Goal: Task Accomplishment & Management: Use online tool/utility

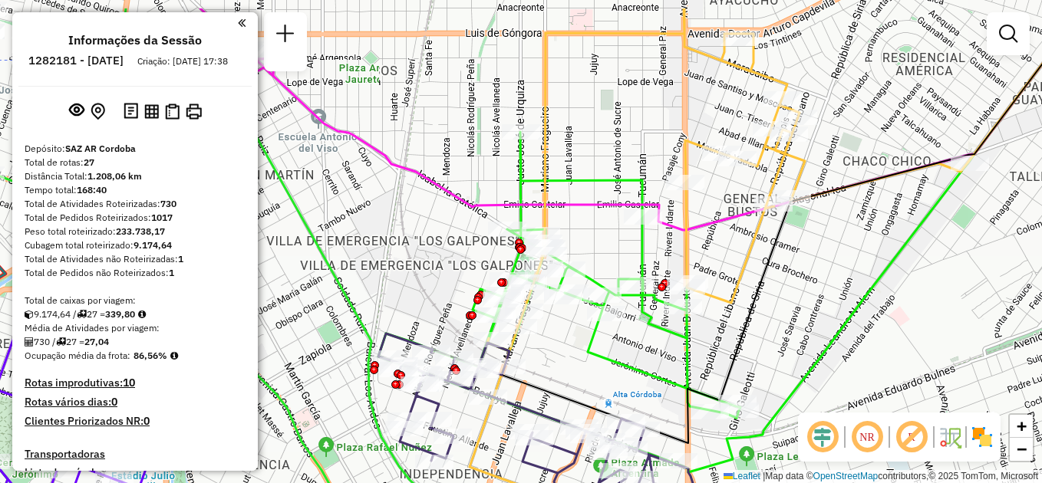
click at [768, 332] on div "Janela de atendimento Grade de atendimento Capacidade Transportadoras Veículos …" at bounding box center [521, 241] width 1042 height 483
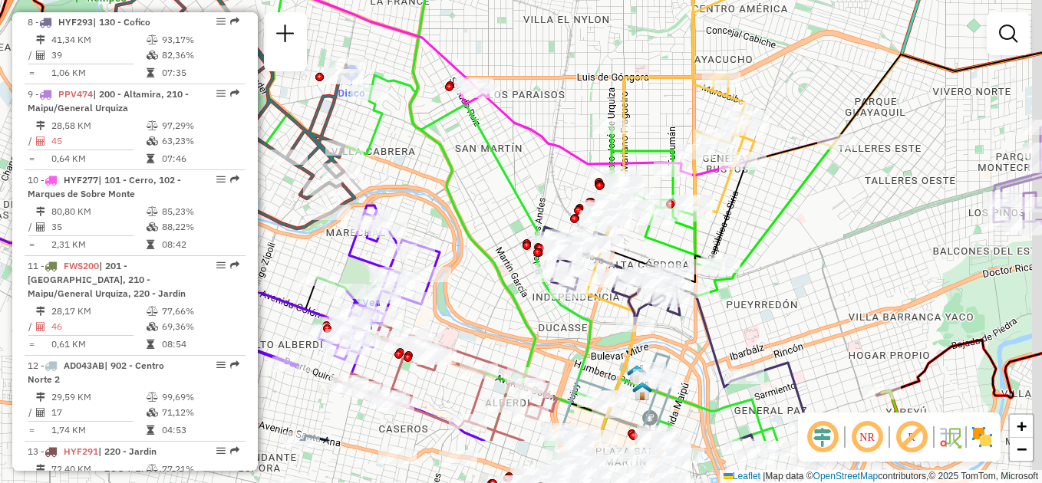
drag, startPoint x: 740, startPoint y: 373, endPoint x: 696, endPoint y: 203, distance: 176.0
click at [696, 203] on icon at bounding box center [833, 166] width 575 height 262
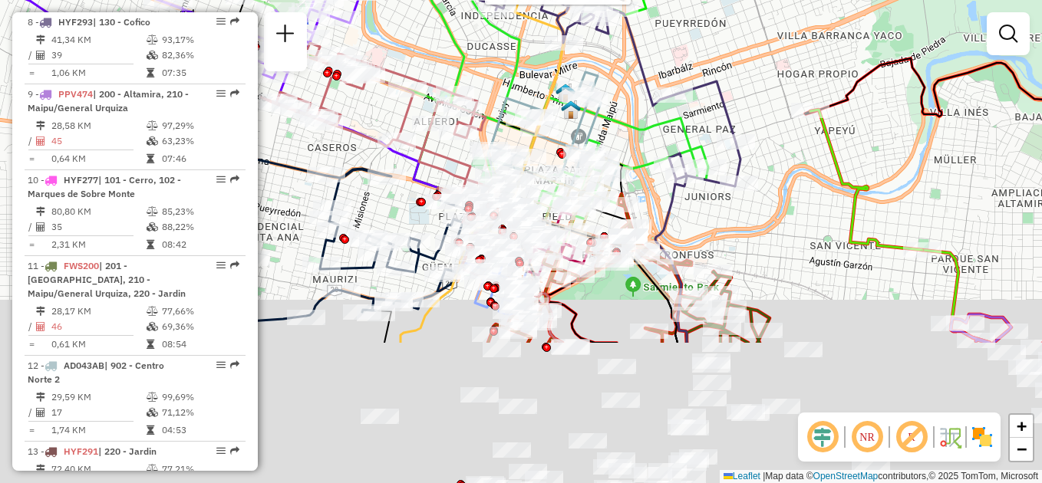
drag, startPoint x: 702, startPoint y: 404, endPoint x: 632, endPoint y: 152, distance: 261.9
click at [636, 152] on div "Rota 6 - Placa AG870SC 0000165118 - Tapia [PERSON_NAME] de atendimento Grade de…" at bounding box center [521, 241] width 1042 height 483
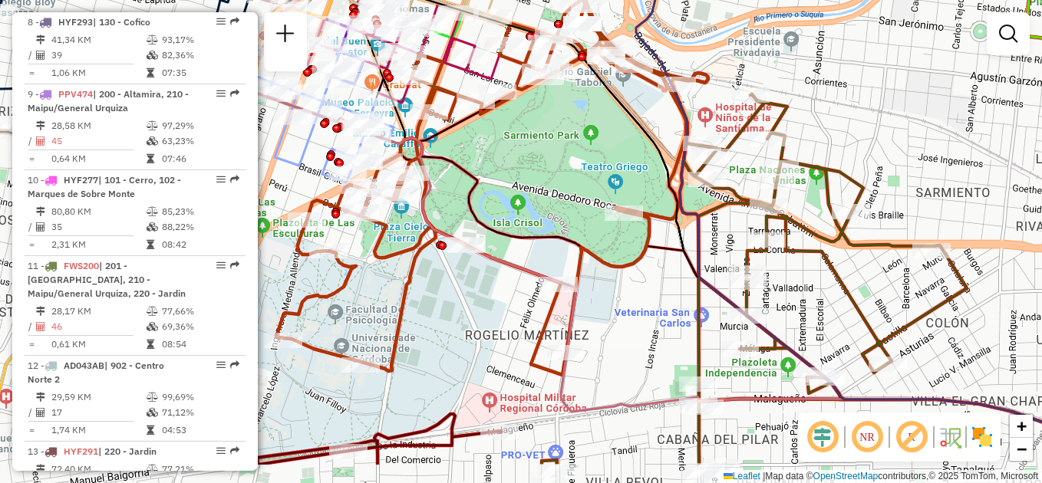
drag, startPoint x: 617, startPoint y: 355, endPoint x: 648, endPoint y: 288, distance: 73.8
click at [648, 288] on div "Rota 6 - Placa AG870SC 0000165118 - Tapia [PERSON_NAME] de atendimento Grade de…" at bounding box center [521, 241] width 1042 height 483
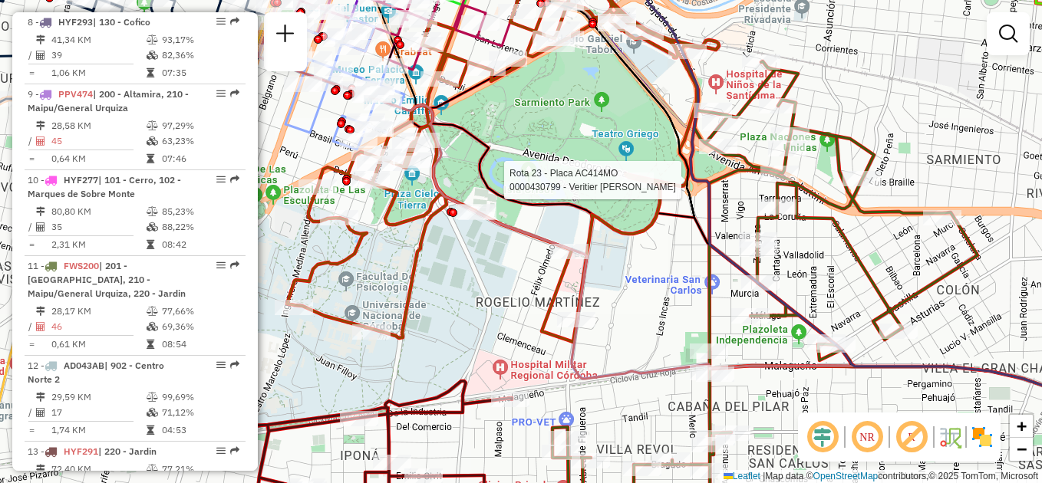
select select "**********"
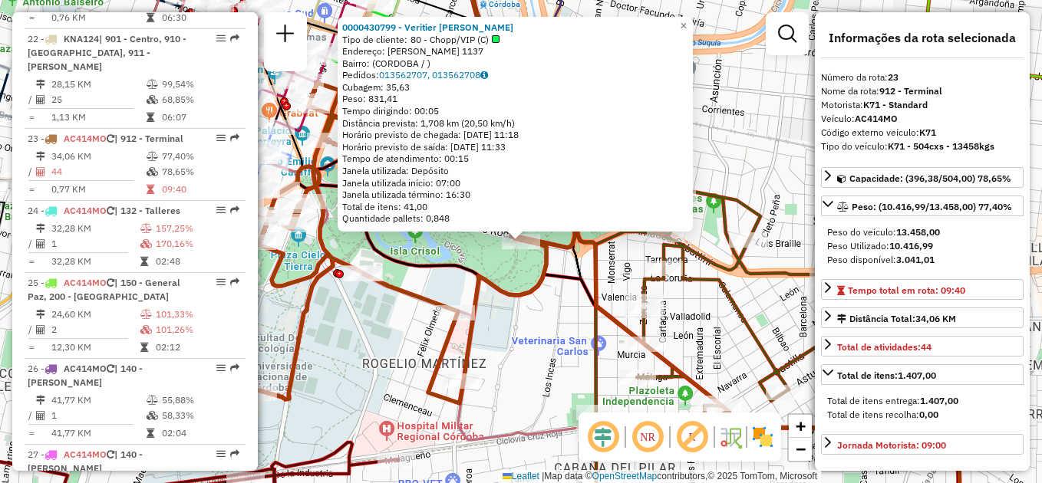
scroll to position [2354, 0]
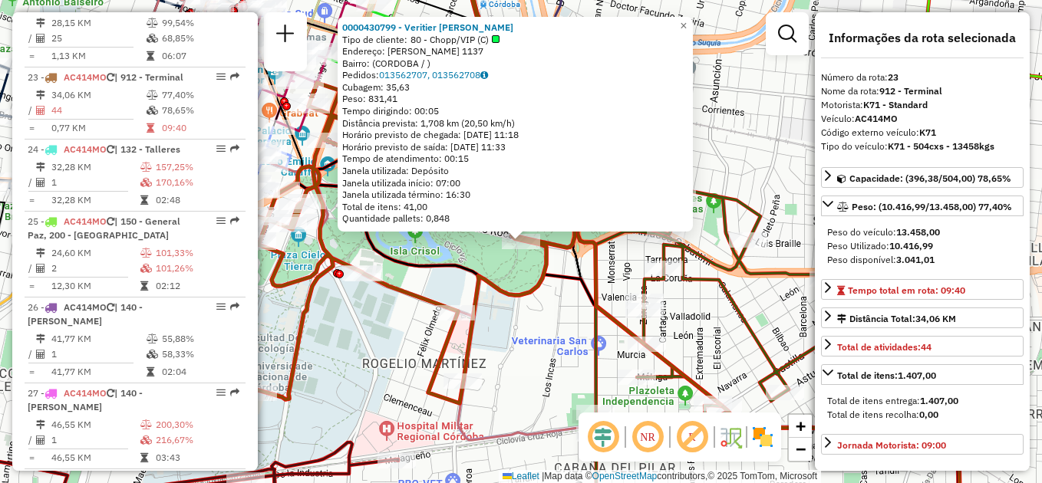
click at [508, 318] on div "0000430799 - Veritier Lucas Tipo de cliente: 80 - Chopp/VIP (C) Endereço: [PERS…" at bounding box center [521, 241] width 1042 height 483
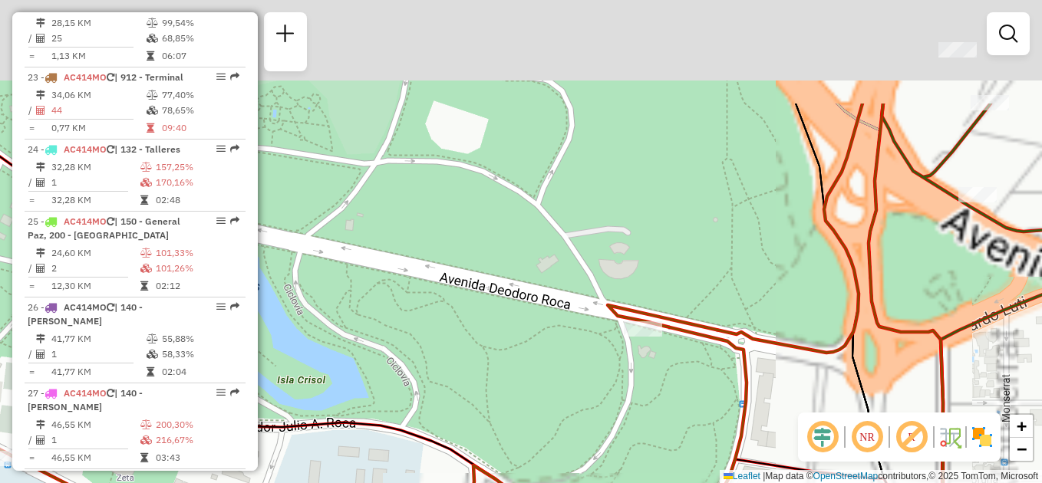
drag, startPoint x: 546, startPoint y: 215, endPoint x: 534, endPoint y: 335, distance: 120.3
click at [537, 365] on div "Janela de atendimento Grade de atendimento Capacidade Transportadoras Veículos …" at bounding box center [521, 241] width 1042 height 483
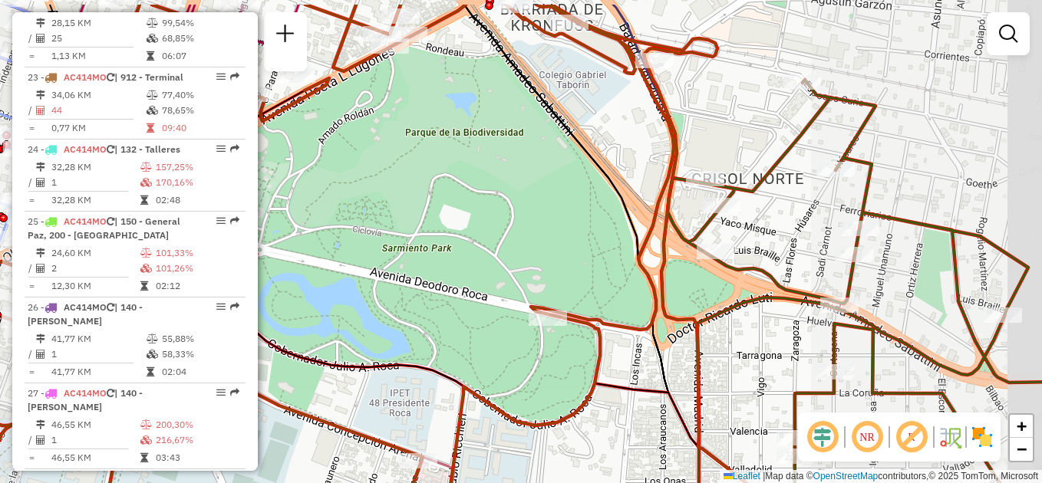
drag, startPoint x: 622, startPoint y: 246, endPoint x: 567, endPoint y: 262, distance: 57.5
click at [571, 266] on div "Janela de atendimento Grade de atendimento Capacidade Transportadoras Veículos …" at bounding box center [521, 241] width 1042 height 483
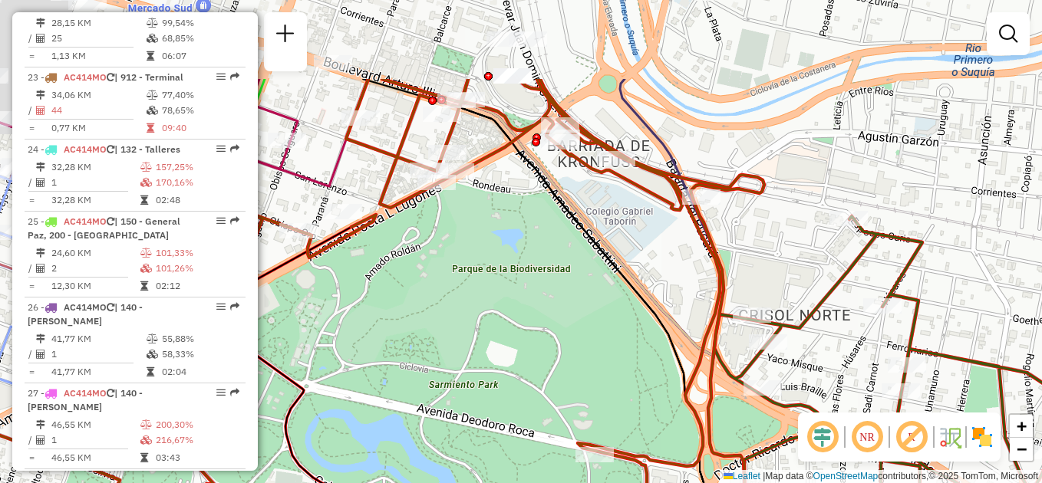
drag, startPoint x: 438, startPoint y: 178, endPoint x: 518, endPoint y: 315, distance: 158.8
click at [519, 317] on div "Janela de atendimento Grade de atendimento Capacidade Transportadoras Veículos …" at bounding box center [521, 241] width 1042 height 483
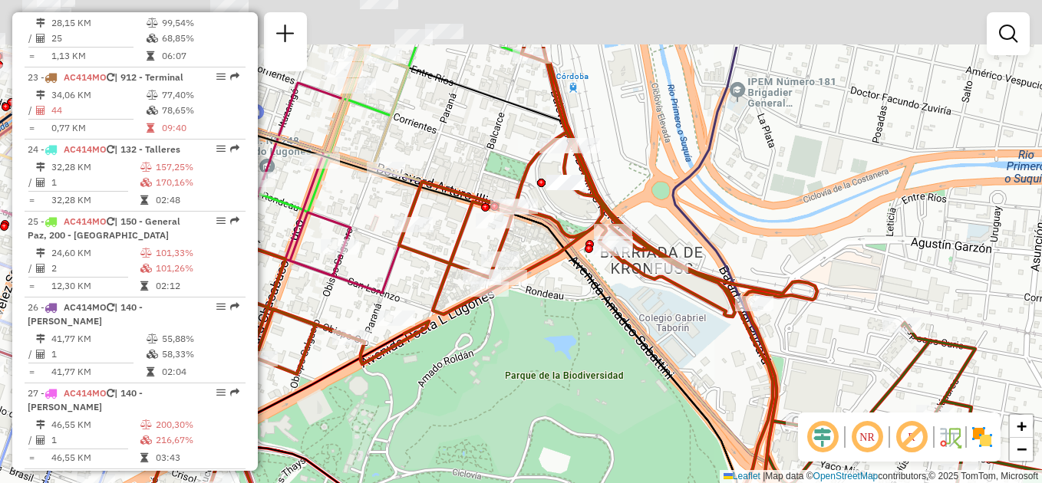
drag, startPoint x: 533, startPoint y: 289, endPoint x: 539, endPoint y: 306, distance: 18.0
click at [539, 306] on div "Janela de atendimento Grade de atendimento Capacidade Transportadoras Veículos …" at bounding box center [521, 241] width 1042 height 483
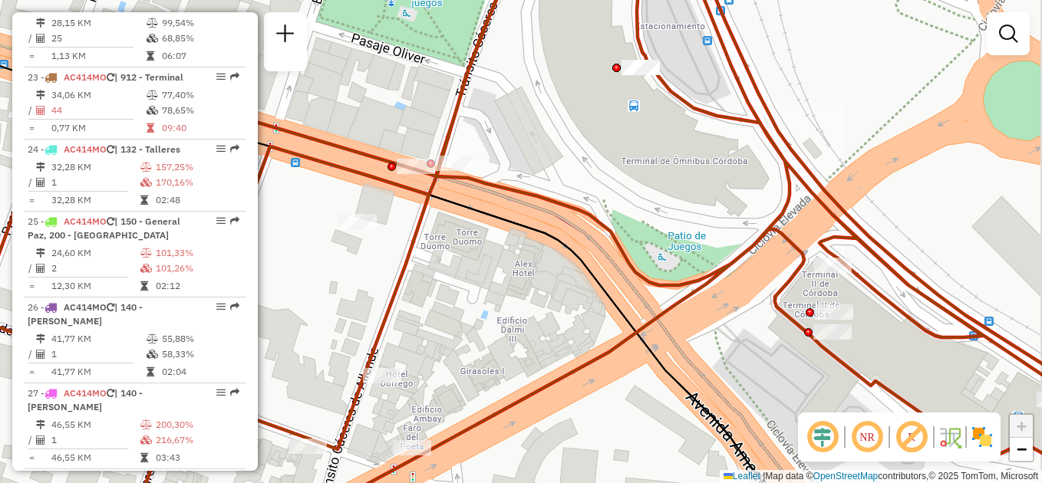
drag, startPoint x: 631, startPoint y: 154, endPoint x: 564, endPoint y: 319, distance: 178.0
click at [564, 319] on div "Janela de atendimento Grade de atendimento Capacidade Transportadoras Veículos …" at bounding box center [521, 241] width 1042 height 483
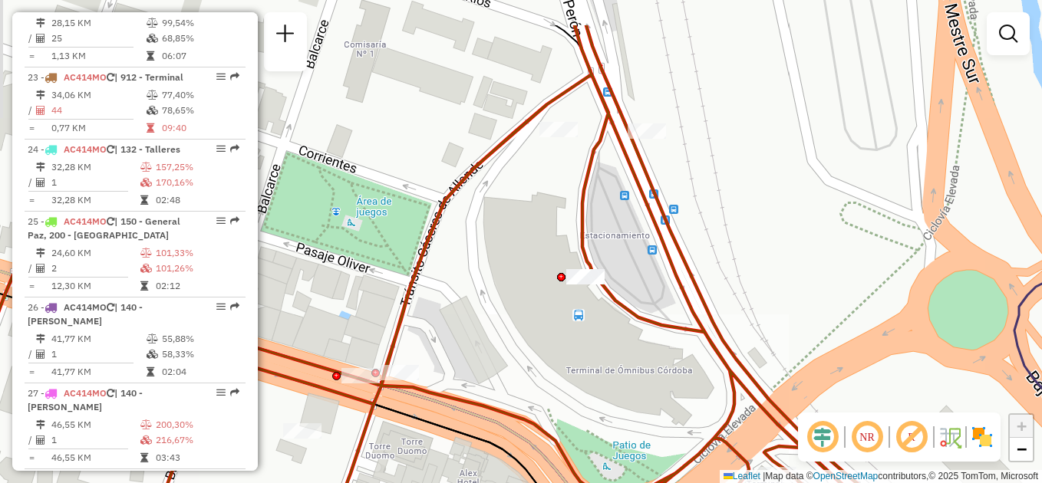
drag, startPoint x: 529, startPoint y: 268, endPoint x: 534, endPoint y: 350, distance: 82.3
click at [534, 350] on div "Janela de atendimento Grade de atendimento Capacidade Transportadoras Veículos …" at bounding box center [521, 241] width 1042 height 483
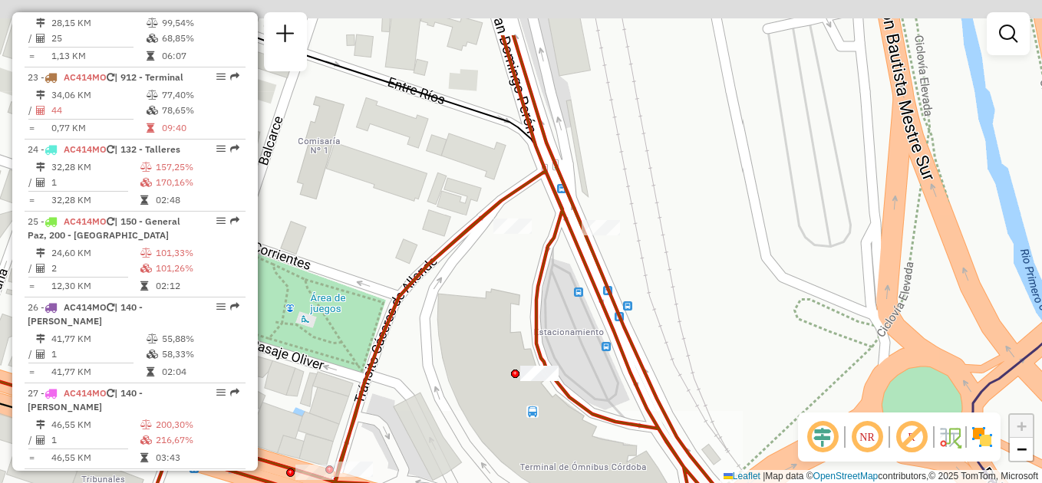
drag, startPoint x: 526, startPoint y: 233, endPoint x: 512, endPoint y: 266, distance: 35.8
click at [486, 292] on div "Janela de atendimento Grade de atendimento Capacidade Transportadoras Veículos …" at bounding box center [521, 241] width 1042 height 483
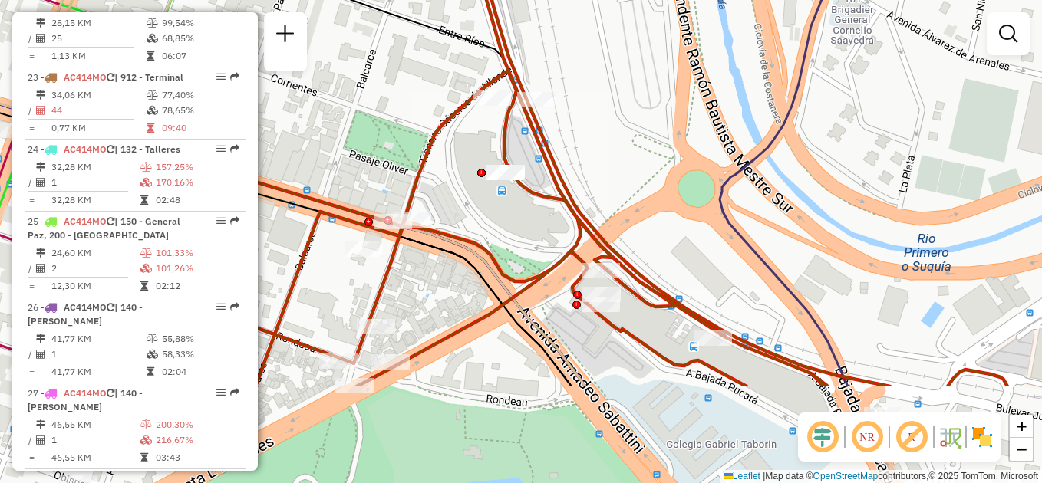
drag, startPoint x: 559, startPoint y: 275, endPoint x: 534, endPoint y: 160, distance: 117.7
click at [534, 160] on div "Janela de atendimento Grade de atendimento Capacidade Transportadoras Veículos …" at bounding box center [521, 241] width 1042 height 483
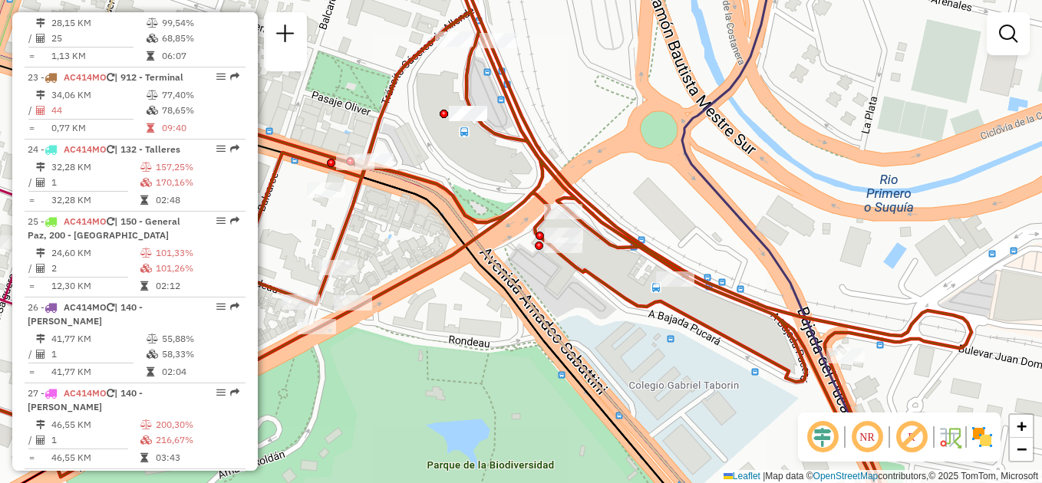
drag, startPoint x: 696, startPoint y: 325, endPoint x: 609, endPoint y: 203, distance: 149.0
click at [609, 203] on icon at bounding box center [416, 200] width 1110 height 580
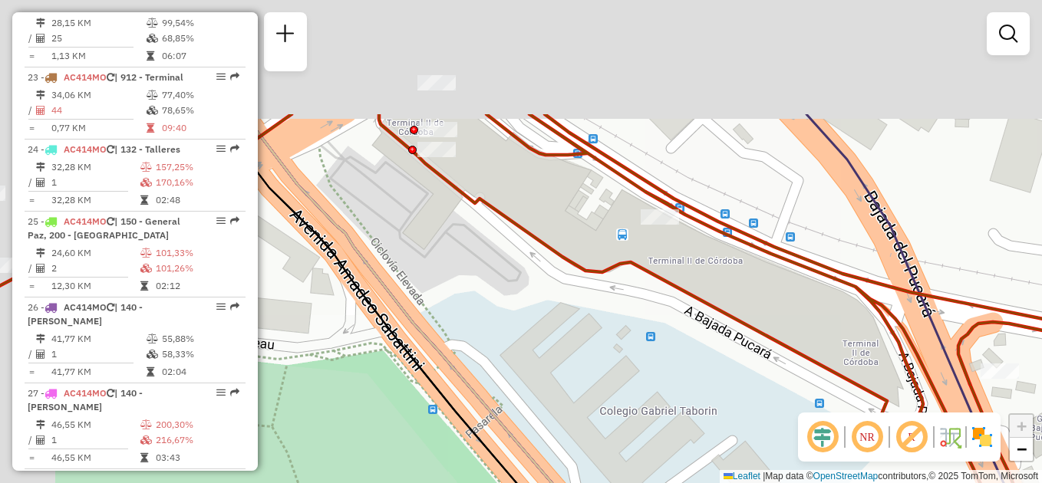
drag, startPoint x: 612, startPoint y: 272, endPoint x: 690, endPoint y: 401, distance: 150.1
click at [690, 401] on div "Janela de atendimento Grade de atendimento Capacidade Transportadoras Veículos …" at bounding box center [521, 241] width 1042 height 483
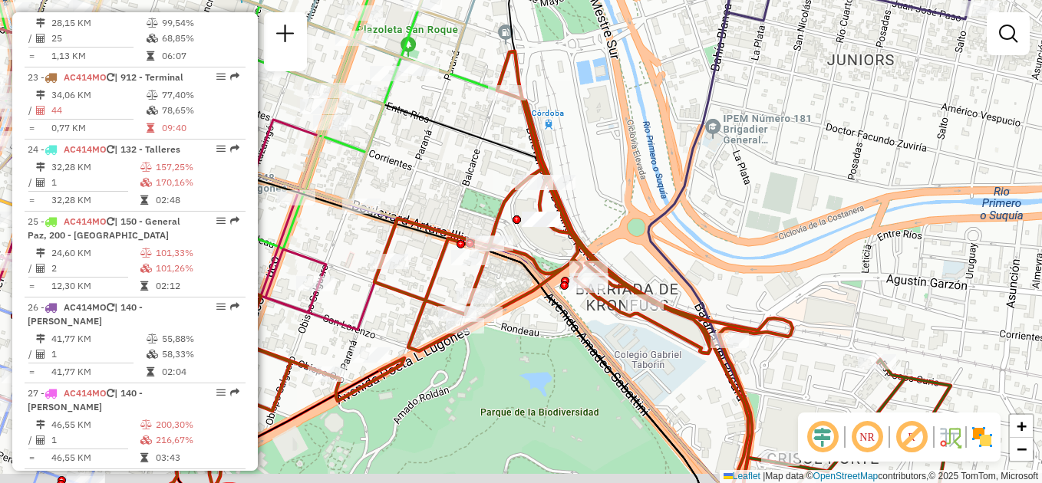
drag, startPoint x: 541, startPoint y: 366, endPoint x: 613, endPoint y: 263, distance: 125.6
click at [613, 264] on div "Janela de atendimento Grade de atendimento Capacidade Transportadoras Veículos …" at bounding box center [521, 241] width 1042 height 483
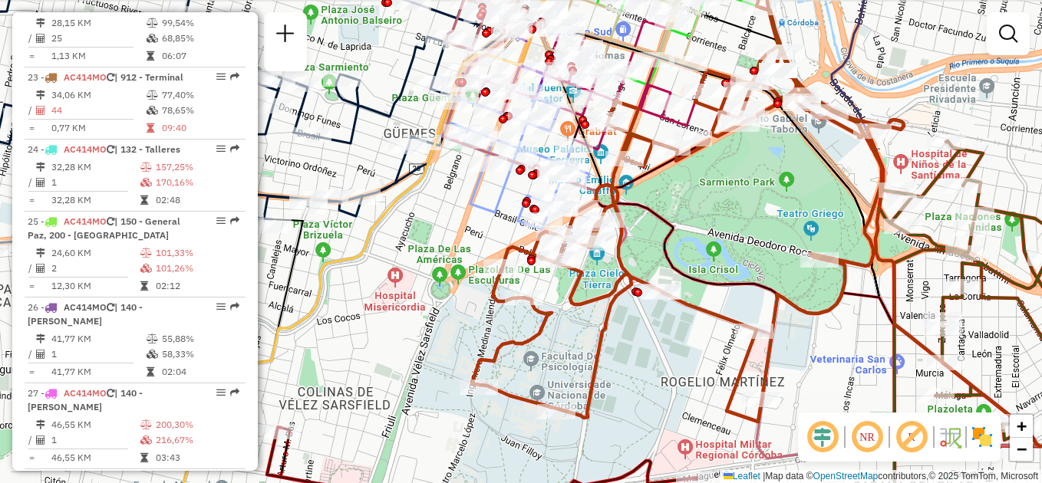
drag, startPoint x: 643, startPoint y: 249, endPoint x: 686, endPoint y: 252, distance: 43.1
click at [686, 252] on div "Janela de atendimento Grade de atendimento Capacidade Transportadoras Veículos …" at bounding box center [521, 241] width 1042 height 483
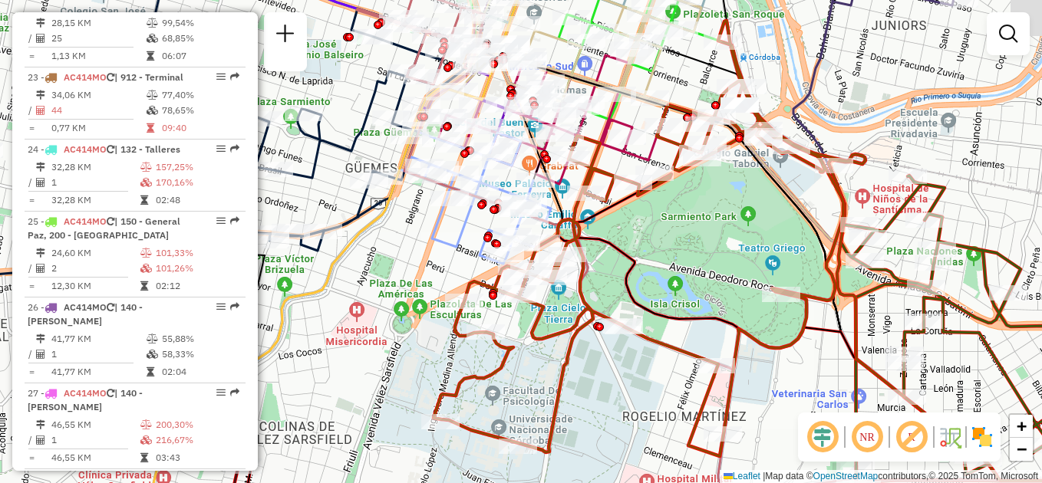
click at [643, 377] on div "Janela de atendimento Grade de atendimento Capacidade Transportadoras Veículos …" at bounding box center [521, 241] width 1042 height 483
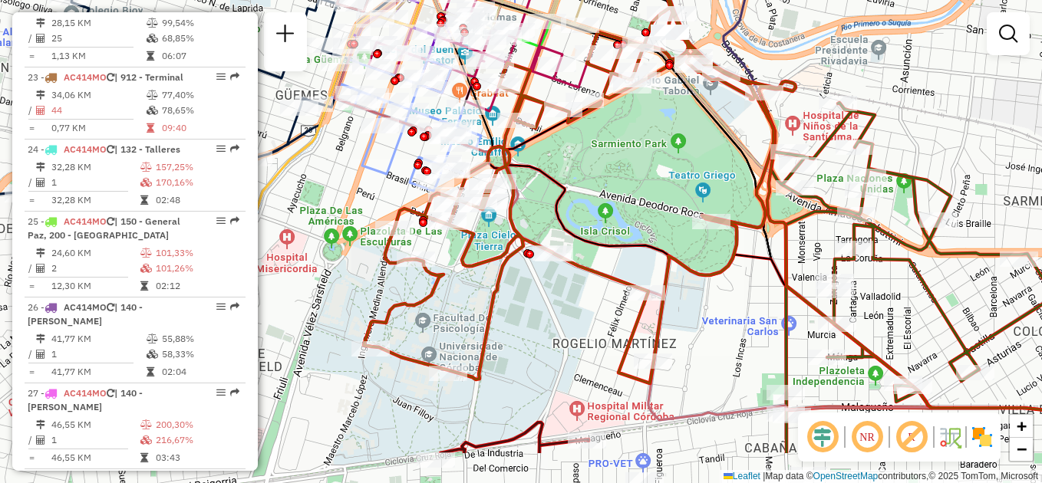
drag, startPoint x: 739, startPoint y: 305, endPoint x: 624, endPoint y: 190, distance: 162.8
click at [624, 190] on div "Janela de atendimento Grade de atendimento Capacidade Transportadoras Veículos …" at bounding box center [521, 241] width 1042 height 483
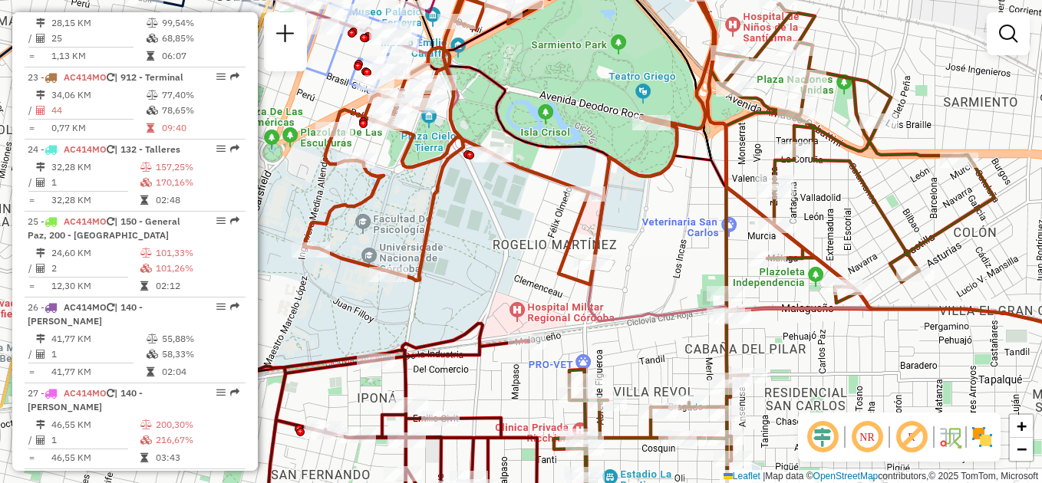
drag, startPoint x: 612, startPoint y: 239, endPoint x: 673, endPoint y: 248, distance: 62.0
click at [672, 254] on div "Janela de atendimento Grade de atendimento Capacidade Transportadoras Veículos …" at bounding box center [521, 241] width 1042 height 483
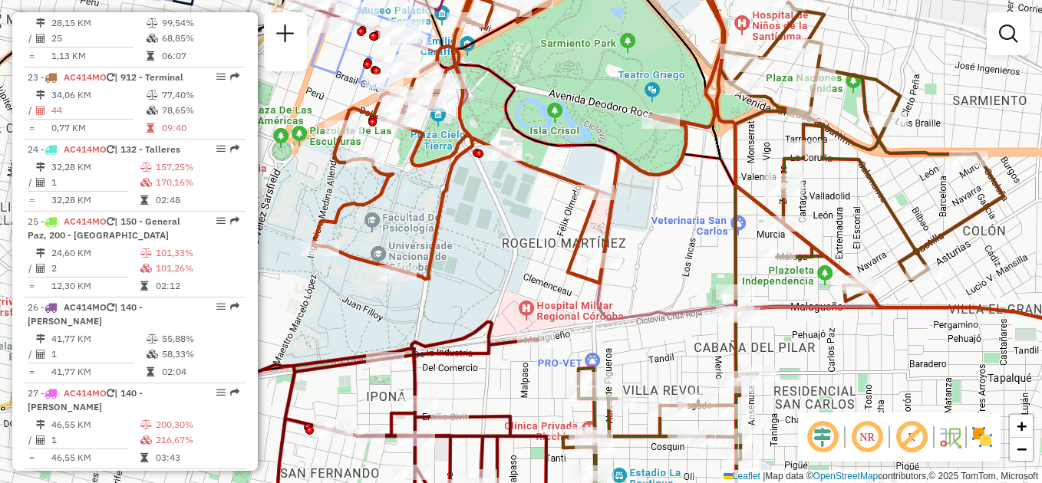
drag, startPoint x: 679, startPoint y: 246, endPoint x: 724, endPoint y: 295, distance: 67.4
click at [724, 301] on div "Janela de atendimento Grade de atendimento Capacidade Transportadoras Veículos …" at bounding box center [521, 241] width 1042 height 483
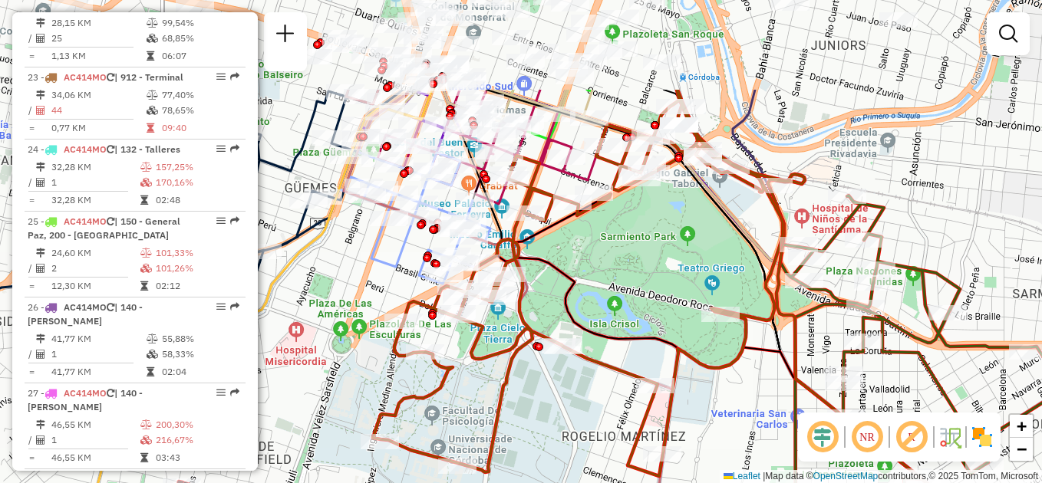
drag, startPoint x: 730, startPoint y: 279, endPoint x: 722, endPoint y: 370, distance: 91.7
click at [737, 421] on div "Janela de atendimento Grade de atendimento Capacidade Transportadoras Veículos …" at bounding box center [521, 241] width 1042 height 483
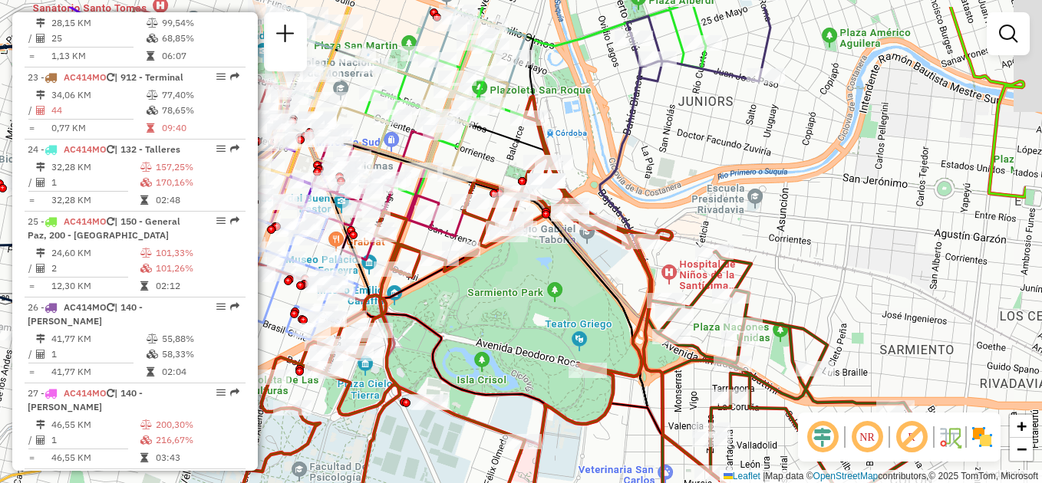
drag, startPoint x: 691, startPoint y: 216, endPoint x: 508, endPoint y: 259, distance: 188.3
click at [508, 260] on div "Janela de atendimento Grade de atendimento Capacidade Transportadoras Veículos …" at bounding box center [521, 241] width 1042 height 483
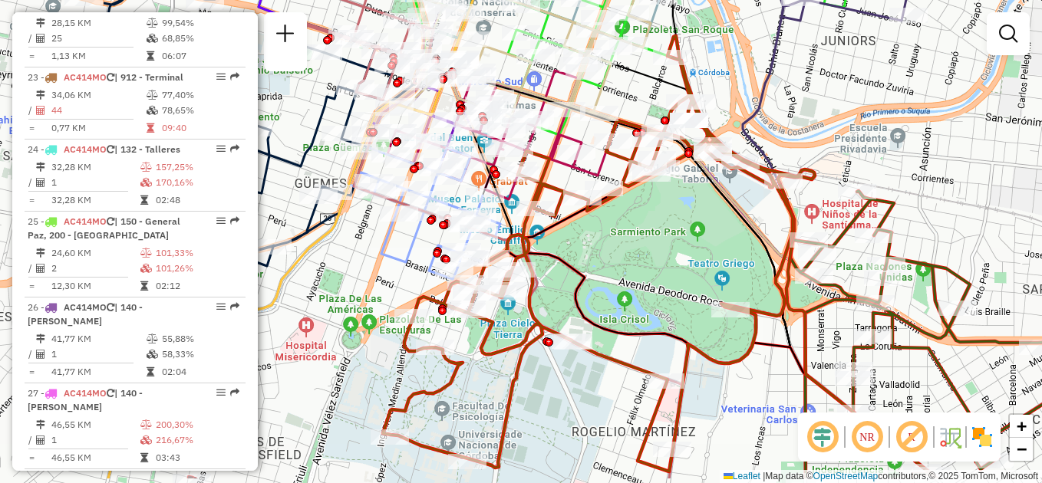
drag, startPoint x: 453, startPoint y: 262, endPoint x: 661, endPoint y: 209, distance: 214.6
click at [661, 209] on div "Janela de atendimento Grade de atendimento Capacidade Transportadoras Veículos …" at bounding box center [521, 241] width 1042 height 483
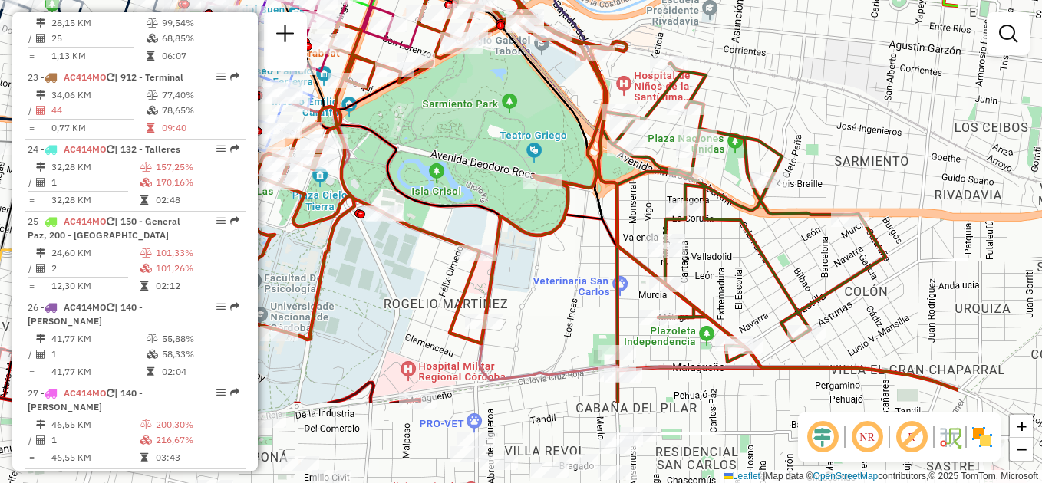
drag, startPoint x: 673, startPoint y: 251, endPoint x: 566, endPoint y: 150, distance: 147.1
click at [485, 120] on div "Janela de atendimento Grade de atendimento Capacidade Transportadoras Veículos …" at bounding box center [521, 241] width 1042 height 483
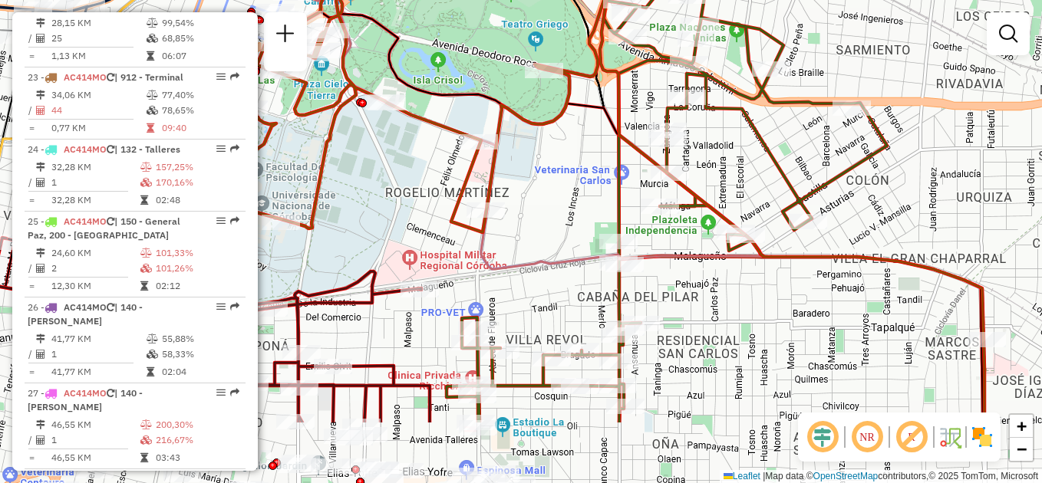
drag, startPoint x: 693, startPoint y: 289, endPoint x: 694, endPoint y: 180, distance: 109.0
click at [694, 180] on div "Janela de atendimento Grade de atendimento Capacidade Transportadoras Veículos …" at bounding box center [521, 241] width 1042 height 483
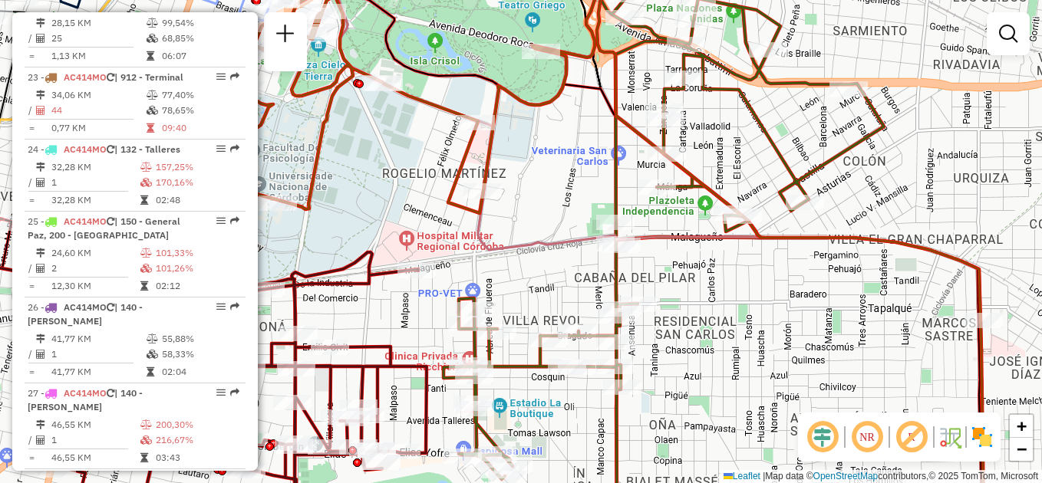
drag, startPoint x: 676, startPoint y: 246, endPoint x: 669, endPoint y: 206, distance: 40.5
click at [669, 206] on div "Janela de atendimento Grade de atendimento Capacidade Transportadoras Veículos …" at bounding box center [521, 241] width 1042 height 483
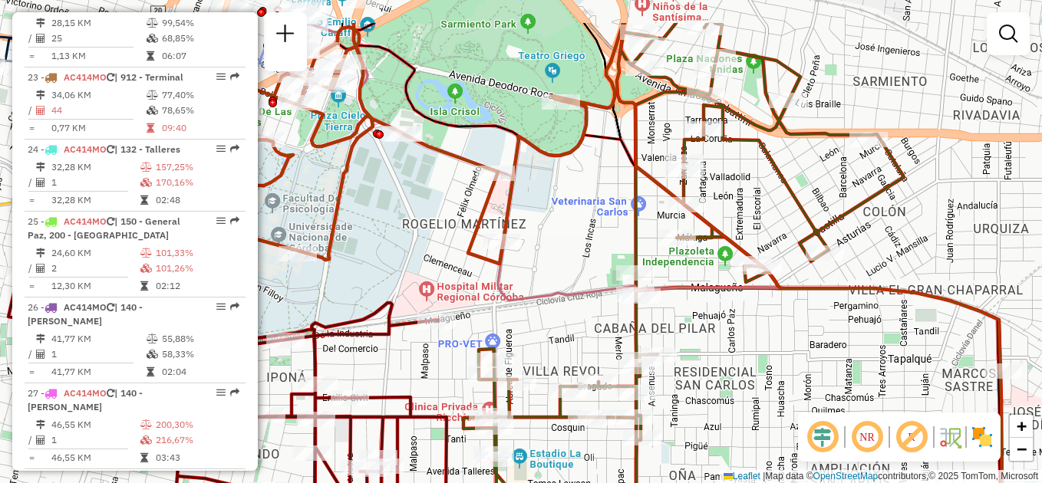
drag, startPoint x: 658, startPoint y: 209, endPoint x: 681, endPoint y: 281, distance: 75.2
click at [681, 281] on icon at bounding box center [656, 313] width 697 height 580
